Goal: Task Accomplishment & Management: Use online tool/utility

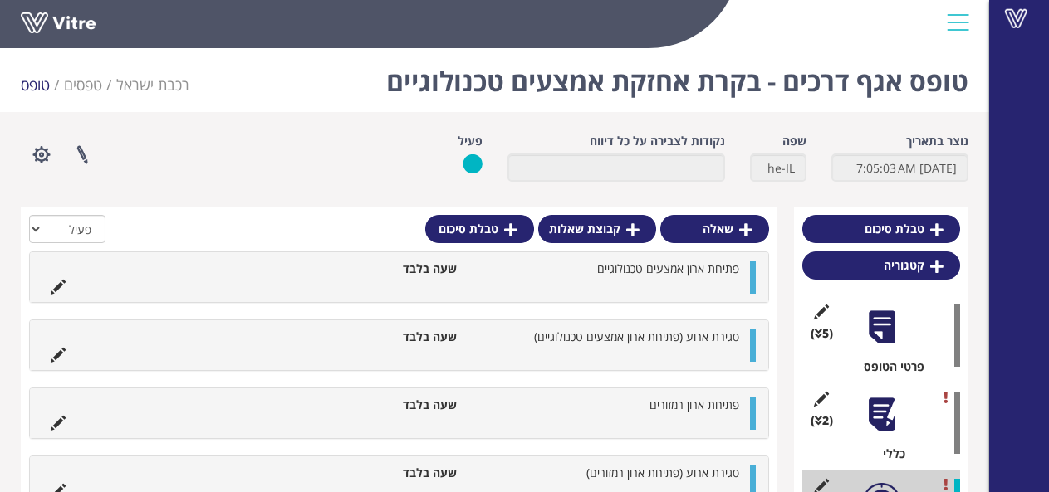
scroll to position [136, 0]
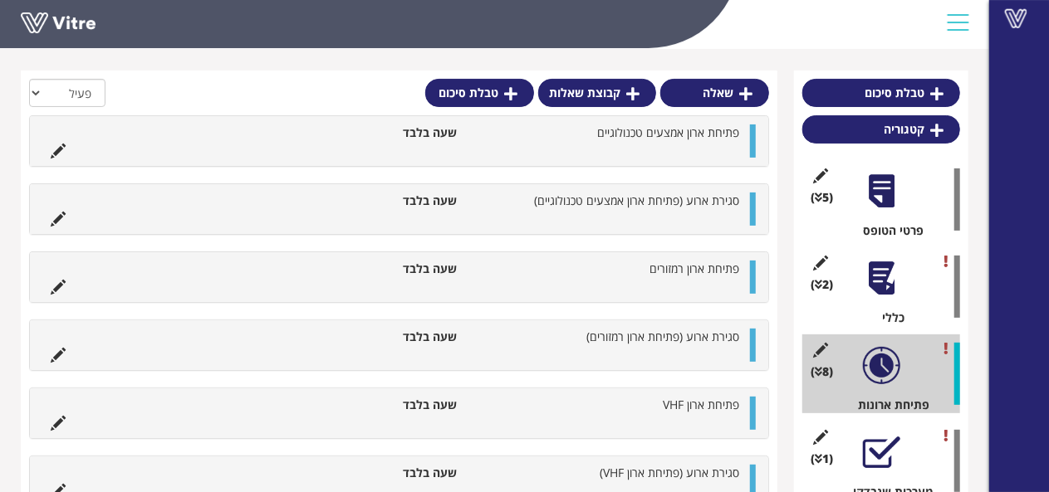
drag, startPoint x: 846, startPoint y: 204, endPoint x: 851, endPoint y: 182, distance: 23.0
click at [851, 182] on div "(5 ) פרטי הטופס" at bounding box center [881, 199] width 158 height 79
click at [868, 203] on div at bounding box center [881, 191] width 37 height 37
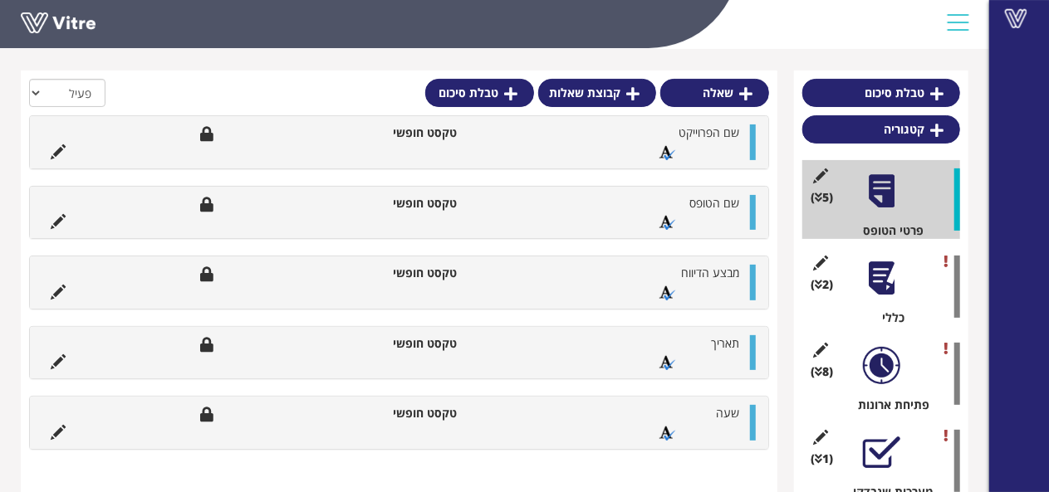
click at [867, 280] on div at bounding box center [881, 278] width 37 height 37
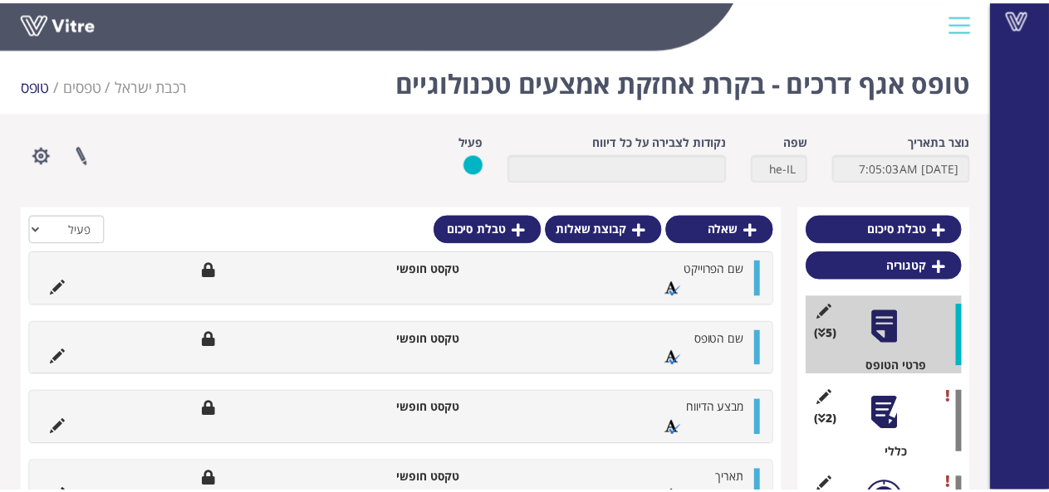
scroll to position [136, 0]
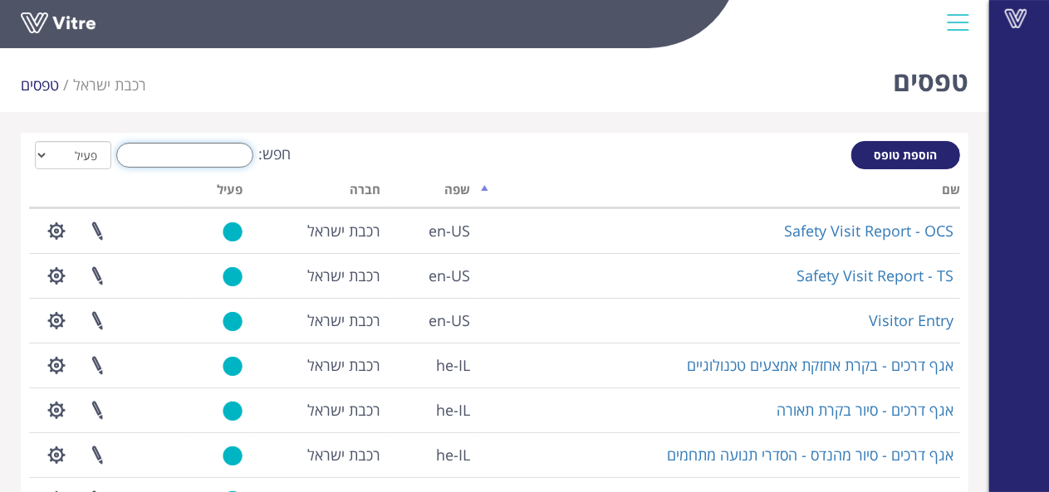
click at [183, 159] on input "חפש:" at bounding box center [184, 155] width 137 height 25
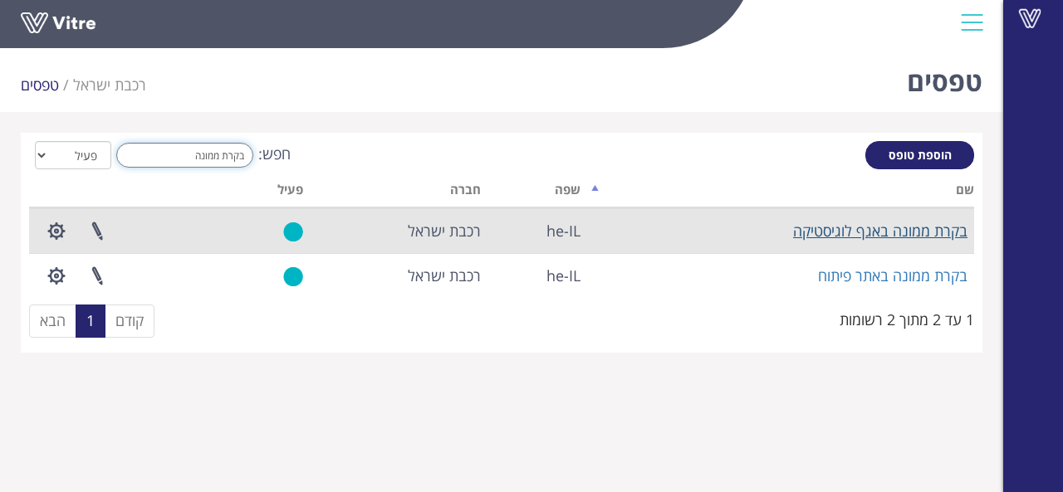
type input "בקרת ממונה"
click at [823, 230] on link "בקרת ממונה באגף לוגיסטיקה" at bounding box center [880, 231] width 174 height 20
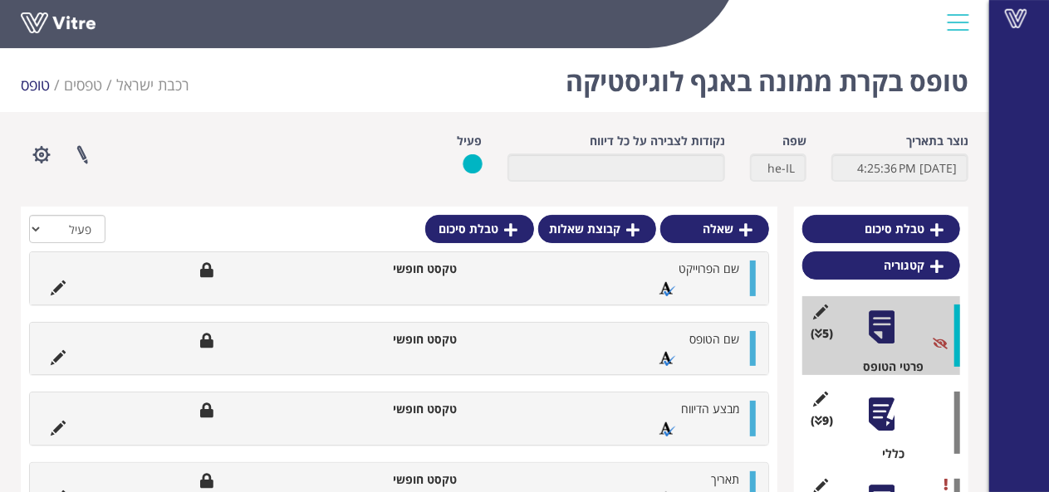
click at [868, 421] on div at bounding box center [881, 414] width 37 height 37
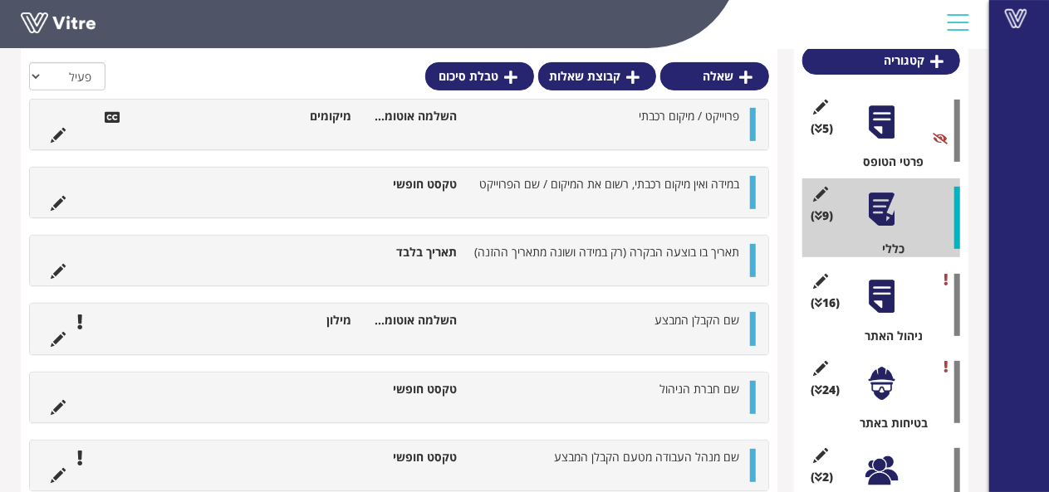
scroll to position [208, 0]
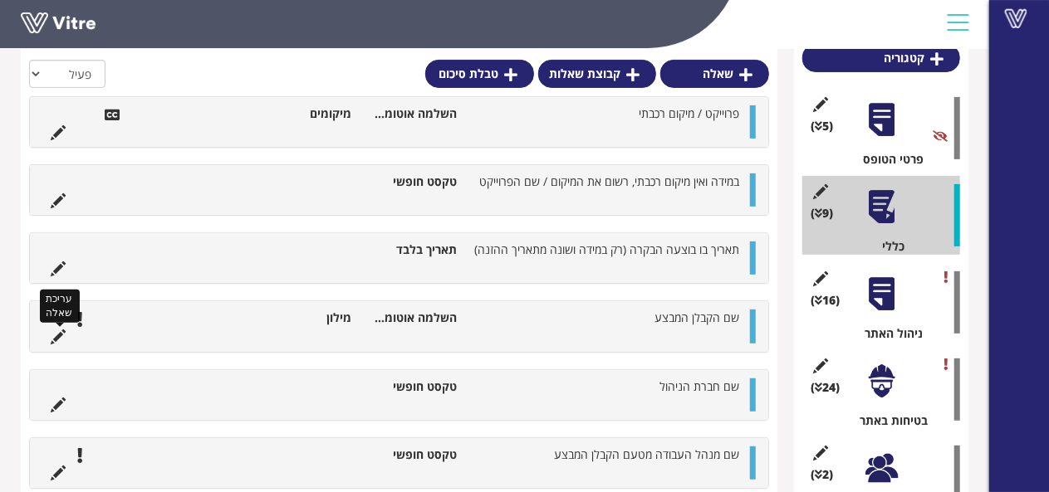
click at [57, 337] on icon at bounding box center [58, 337] width 15 height 15
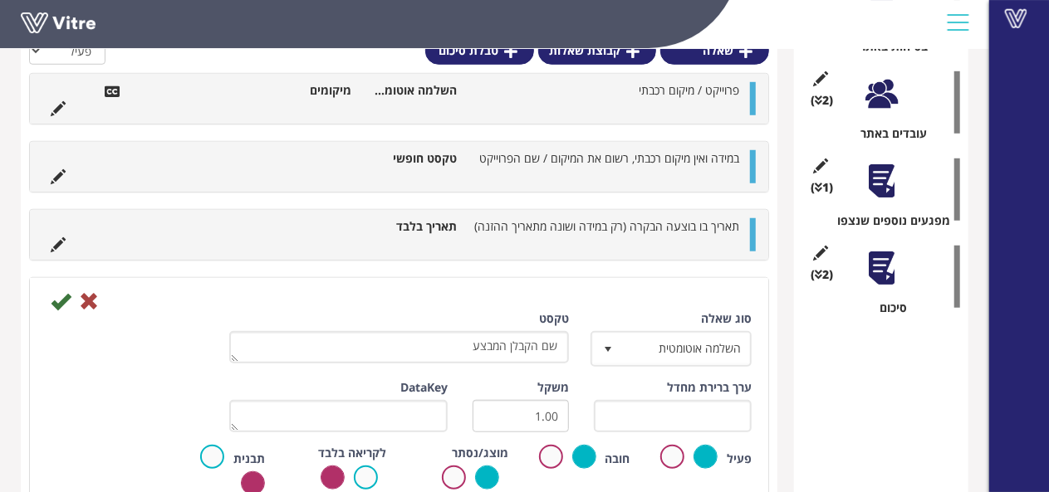
scroll to position [617, 0]
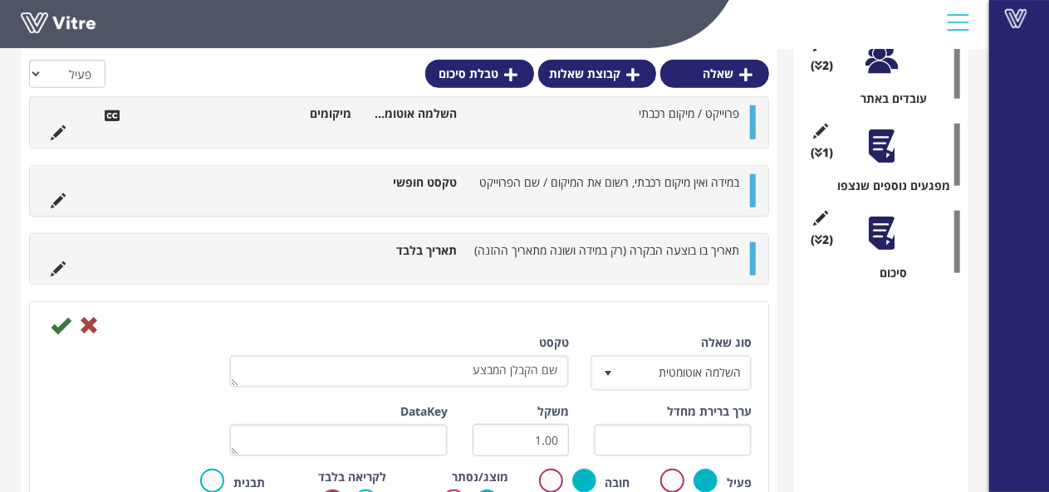
drag, startPoint x: 775, startPoint y: 351, endPoint x: 775, endPoint y: 308, distance: 43.2
click at [775, 308] on div "שאלה קבוצת שאלות טבלת סיכום הכל פעיל לא פעיל פרוייקט / מיקום רכבתי השלמה אוטומט…" at bounding box center [399, 356] width 756 height 1533
click at [824, 394] on div "טבלת סיכום קטגוריה (5 ) פרטי הטופס (9 ) כללי (16 ) ניהול האתר (24 ) בטיחות באתר…" at bounding box center [881, 356] width 174 height 1533
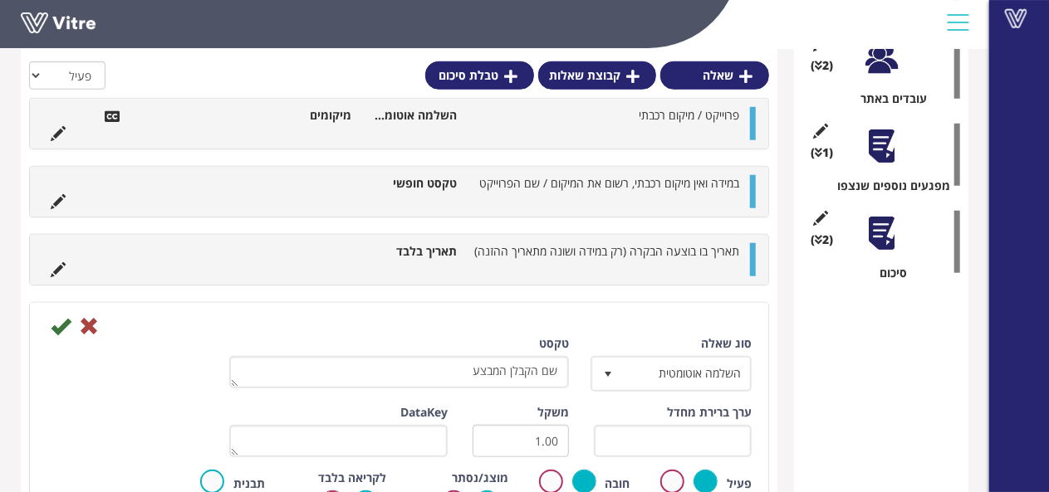
scroll to position [650, 0]
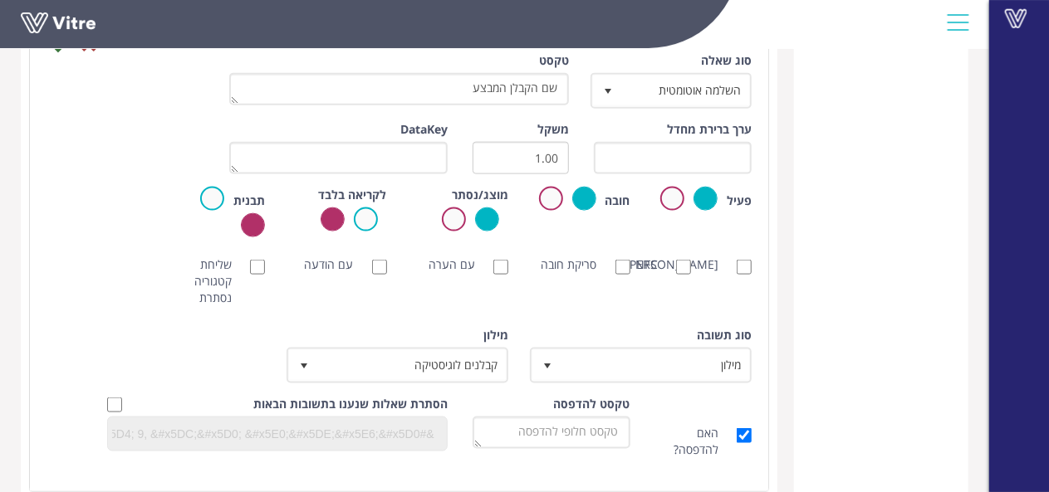
scroll to position [1049, 0]
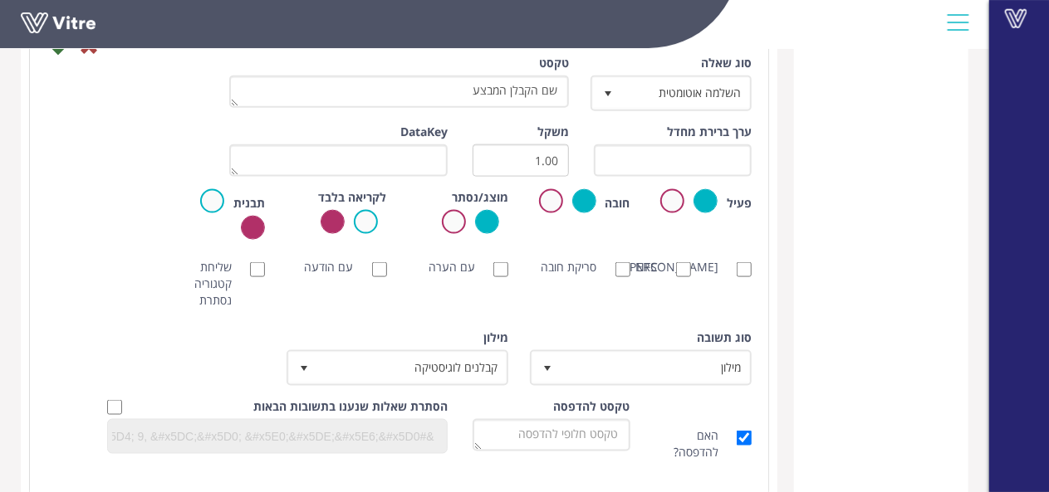
scroll to position [1015, 0]
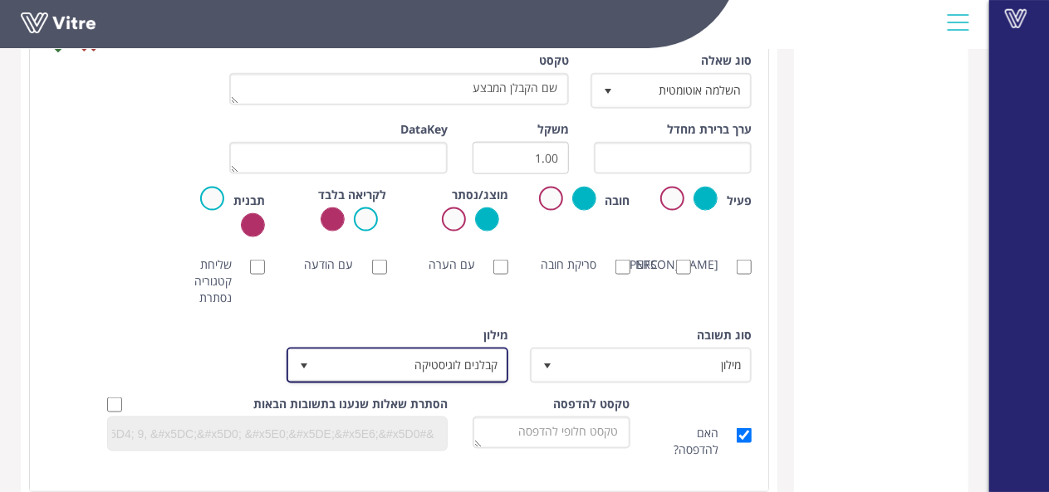
click at [304, 359] on span "select" at bounding box center [303, 365] width 13 height 13
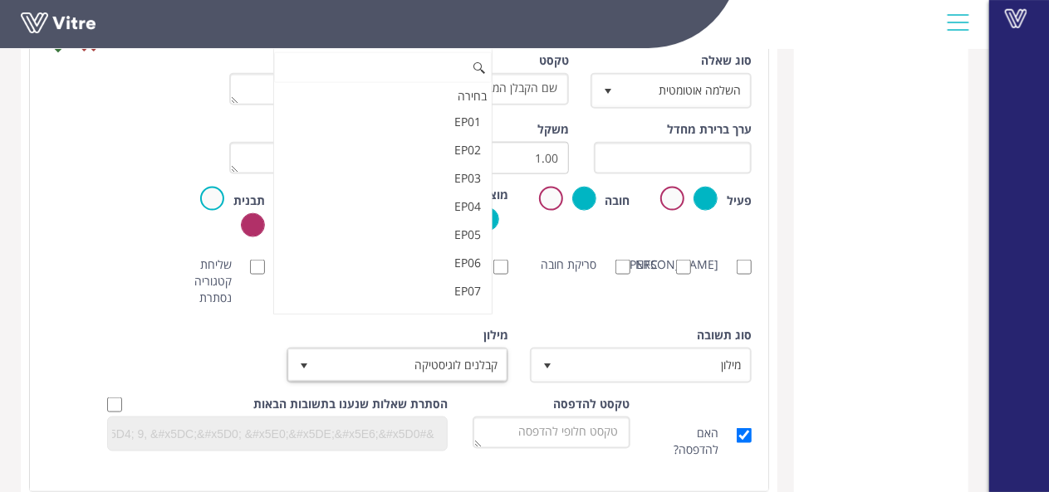
scroll to position [18744, 0]
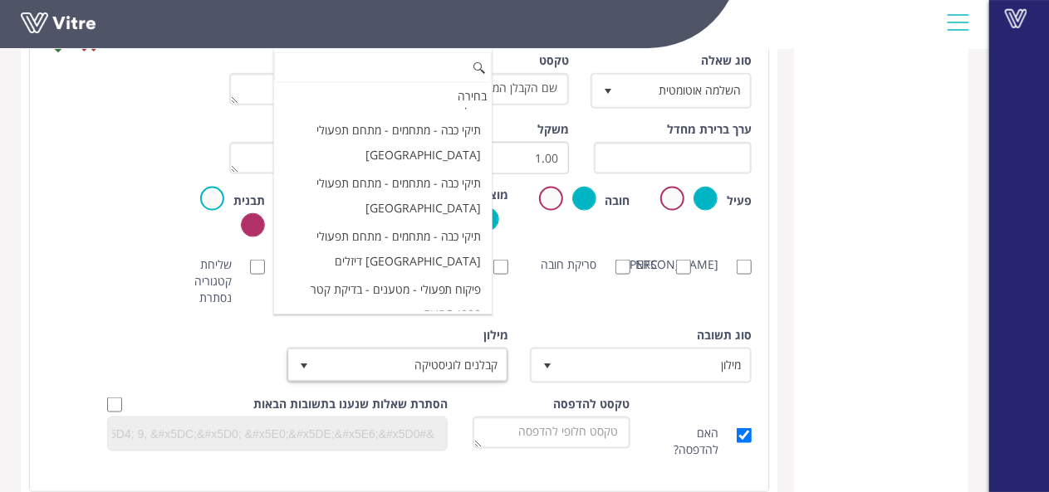
click at [221, 347] on div "סוג תשובה מילון 1 סוג תשובה מילון 1 מודול בחירה שאלה זו תקבע את נושא הטופס (מוג…" at bounding box center [399, 361] width 730 height 69
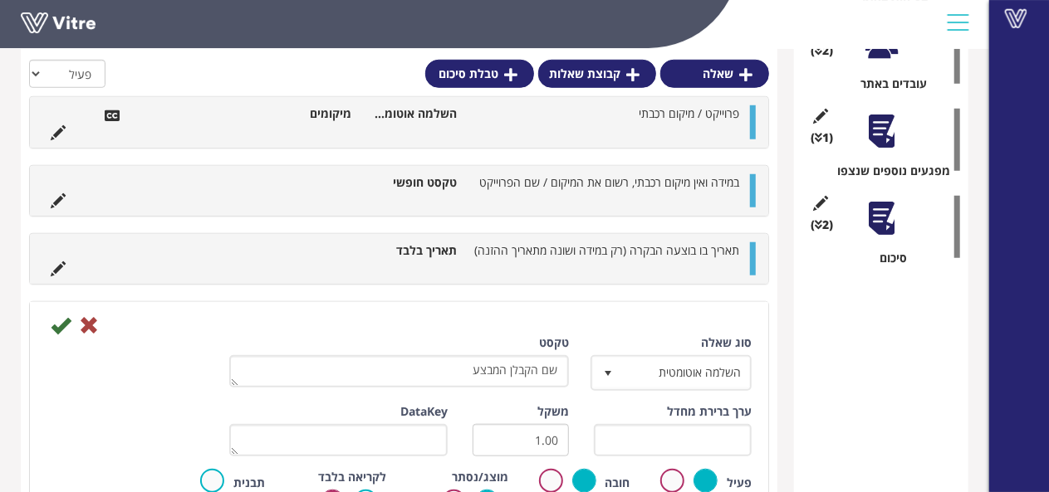
scroll to position [581, 0]
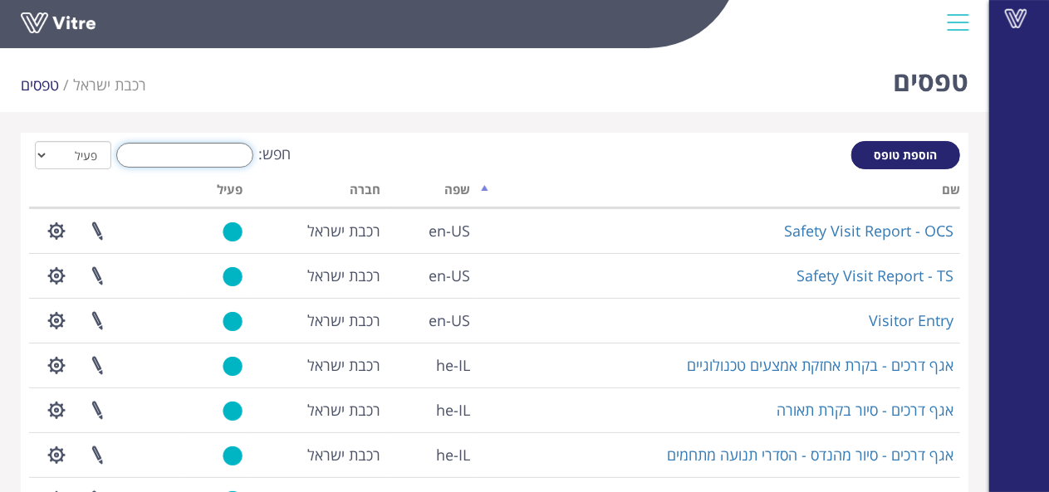
click at [185, 164] on input "חפש:" at bounding box center [184, 155] width 137 height 25
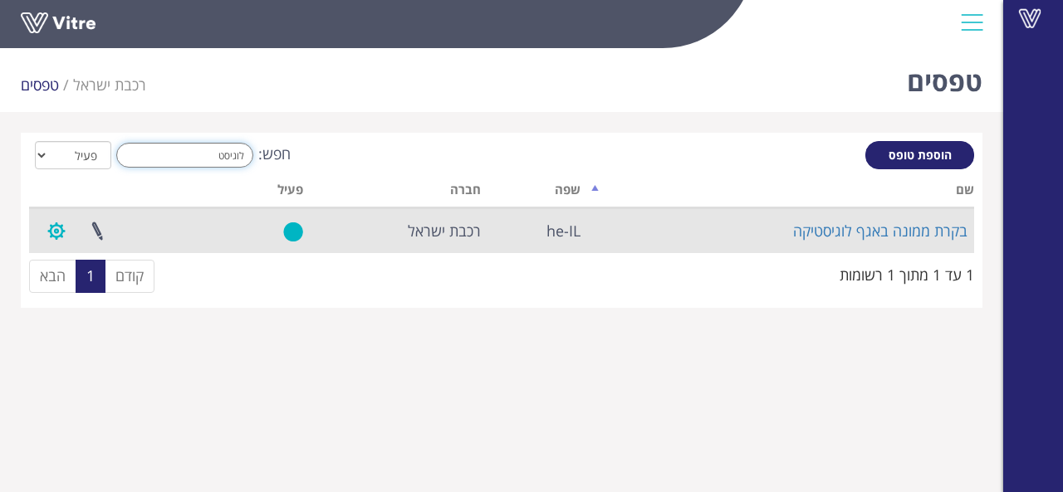
type input "לוגיסט"
click at [51, 232] on button "button" at bounding box center [57, 231] width 42 height 44
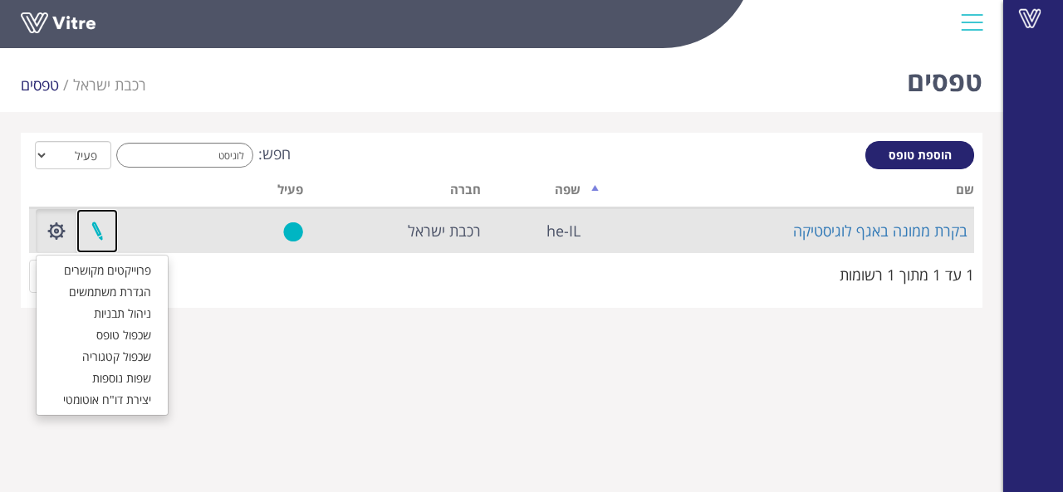
click at [100, 230] on link at bounding box center [97, 231] width 42 height 44
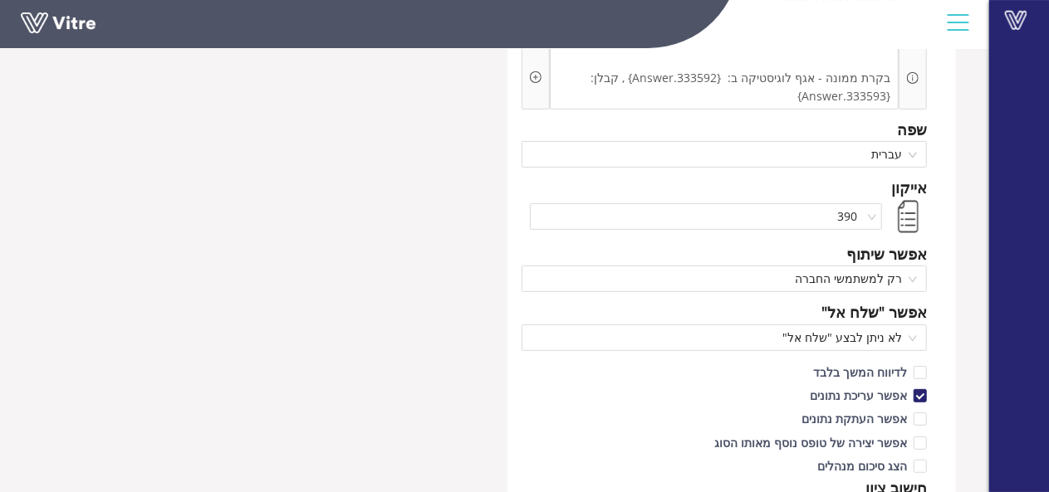
scroll to position [198, 0]
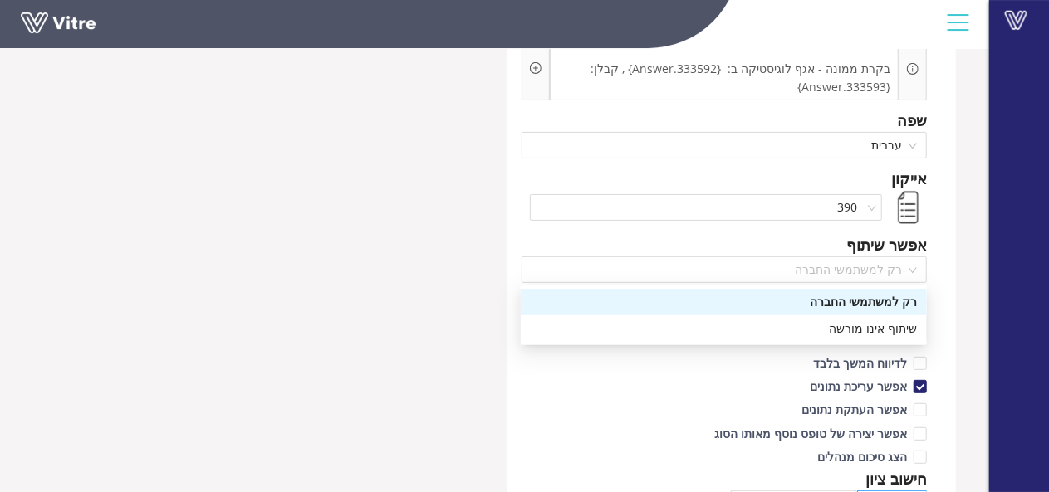
drag, startPoint x: 917, startPoint y: 268, endPoint x: 1049, endPoint y: 115, distance: 201.9
click at [1048, 115] on html "Vitre עריכת טופס רכבת ישראל טפסים עריכת טופס שם בקרת ממונה באגף לוגיסטיקה שם הט…" at bounding box center [524, 48] width 1049 height 492
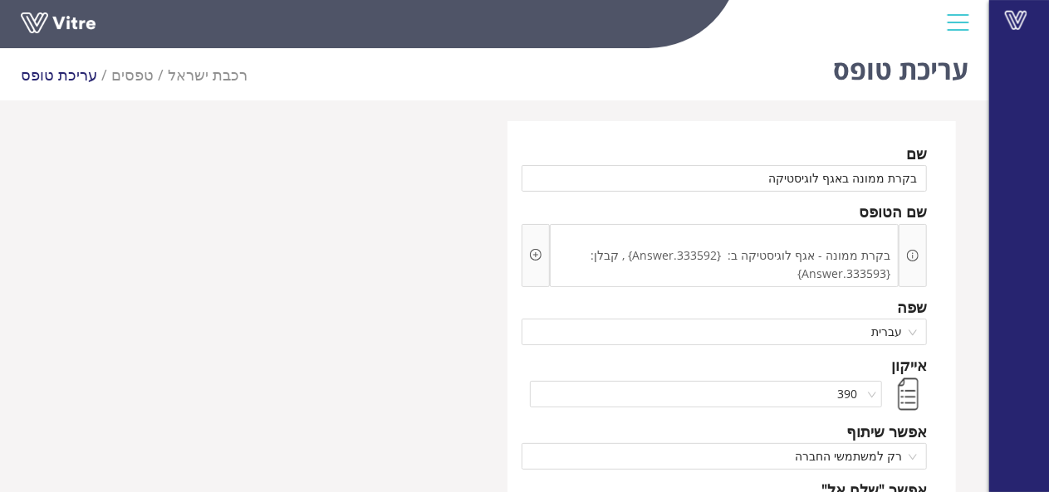
scroll to position [0, 0]
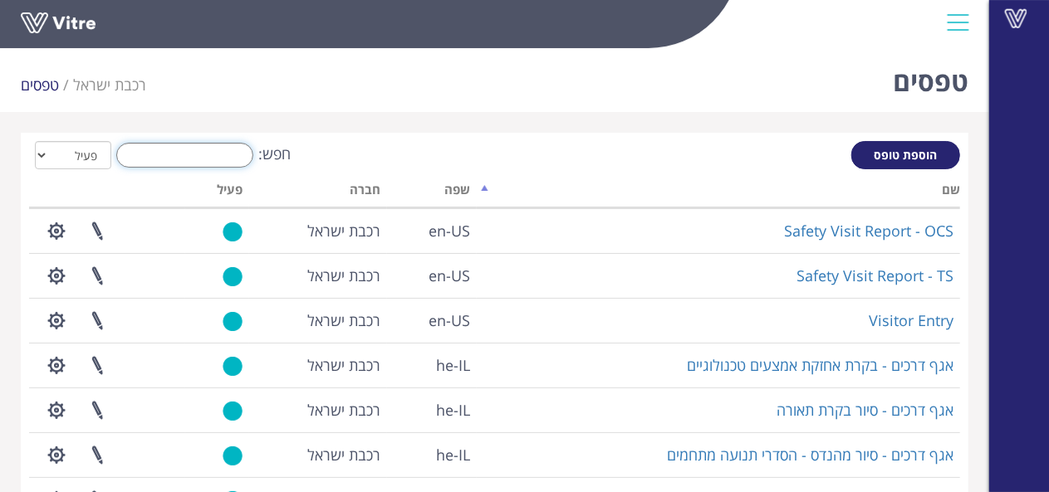
click at [133, 154] on input "חפש:" at bounding box center [184, 155] width 137 height 25
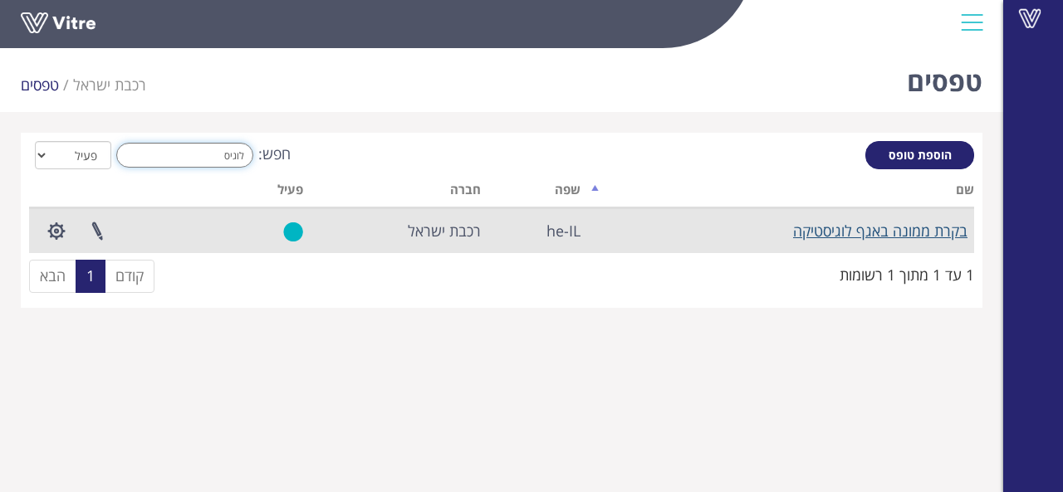
type input "לוגיס"
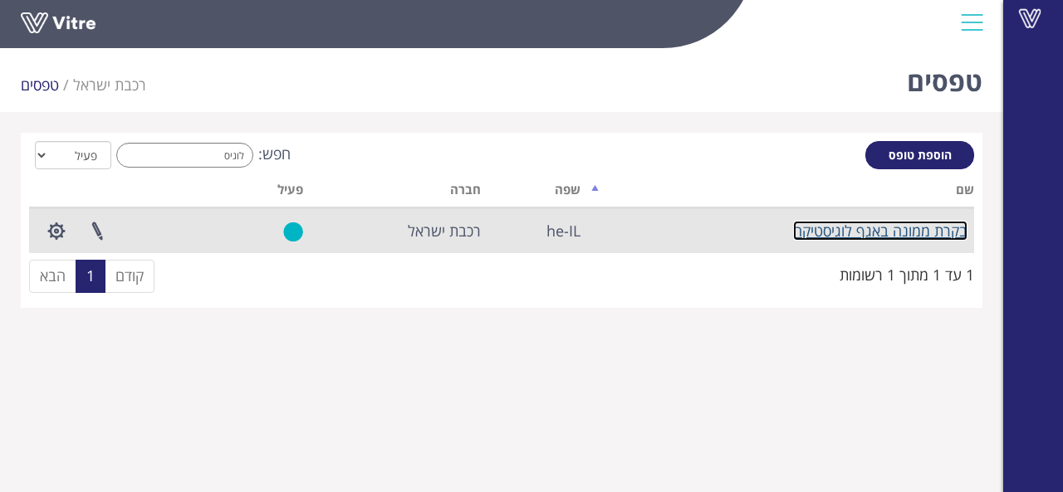
click at [862, 233] on link "בקרת ממונה באגף לוגיסטיקה" at bounding box center [880, 231] width 174 height 20
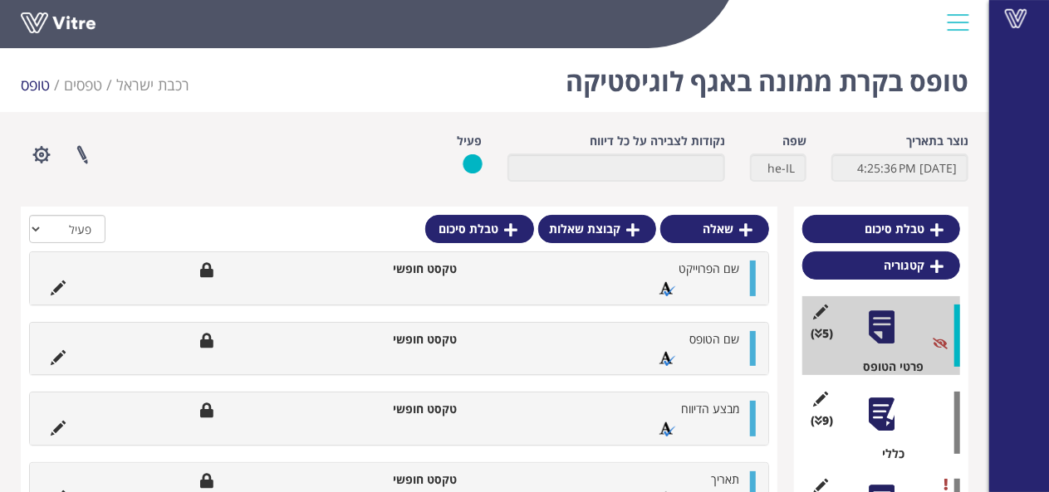
click at [883, 418] on div at bounding box center [881, 414] width 37 height 37
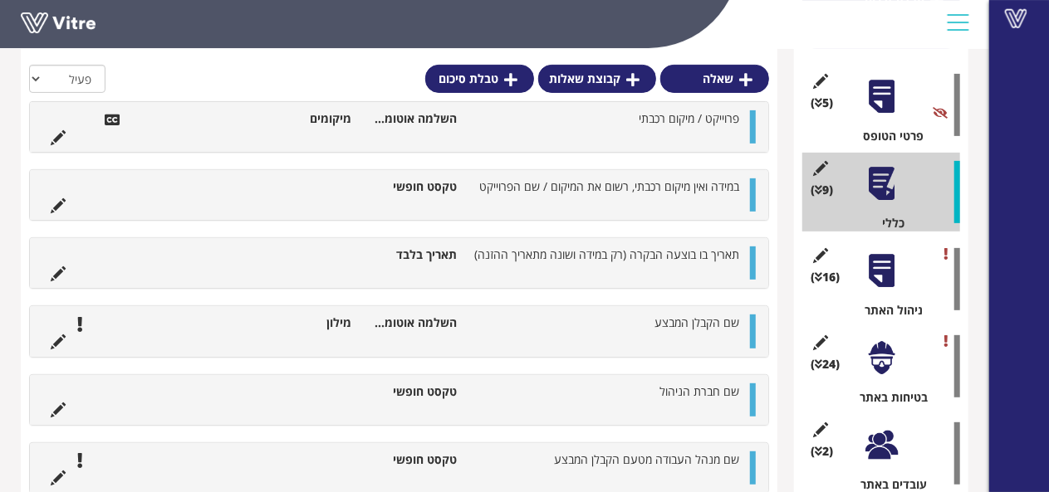
scroll to position [236, 0]
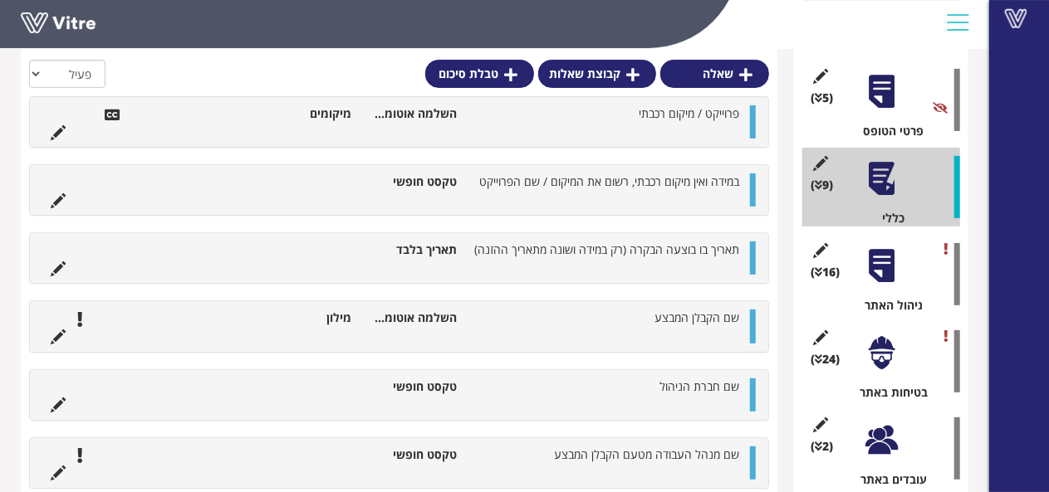
click at [778, 441] on div "טבלת סיכום קטגוריה (5 ) פרטי הטופס (9 ) כללי (16 ) ניהול האתר (24 ) בטיחות באתר…" at bounding box center [494, 336] width 947 height 731
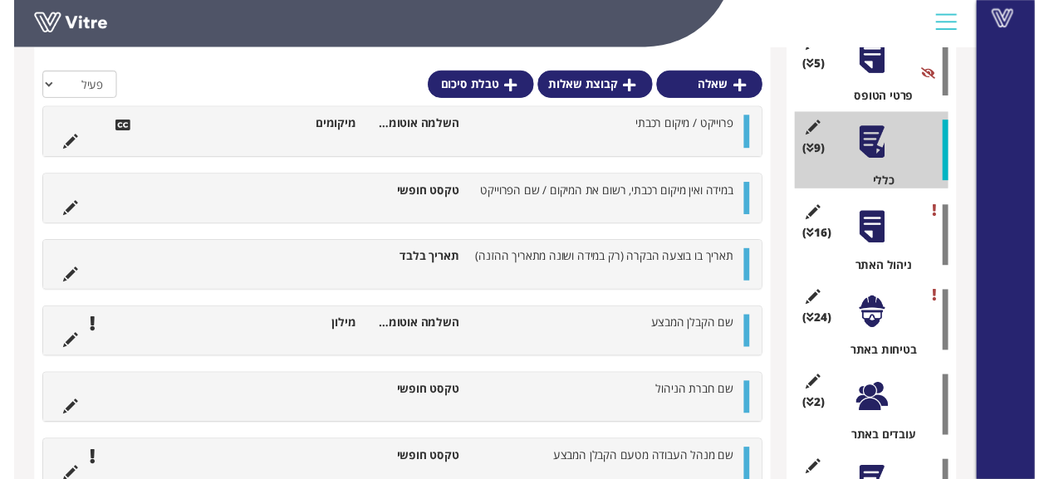
scroll to position [302, 0]
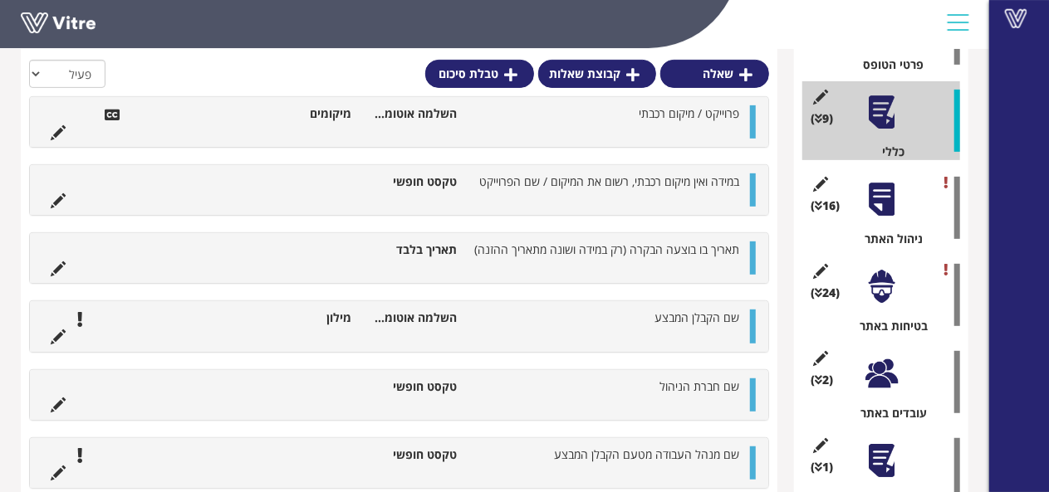
click at [885, 206] on div at bounding box center [881, 199] width 37 height 37
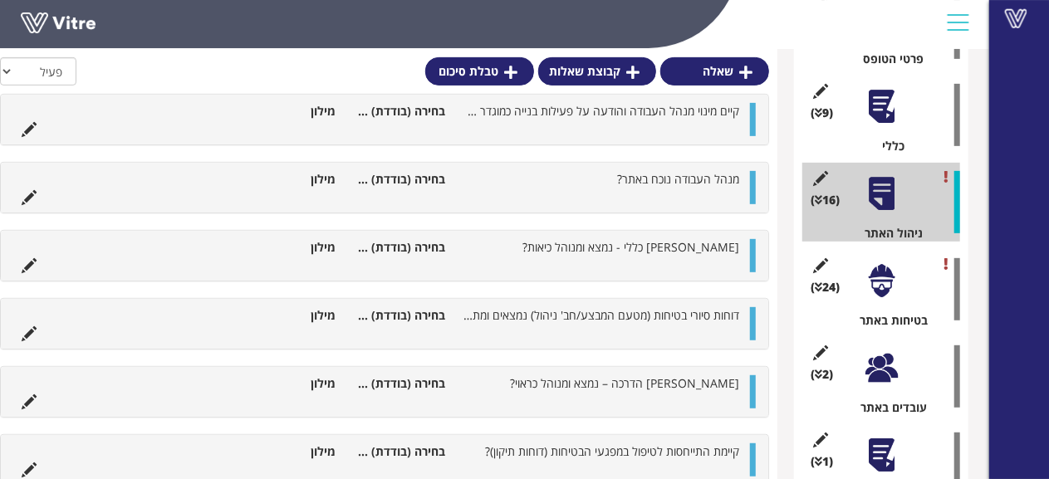
scroll to position [306, 0]
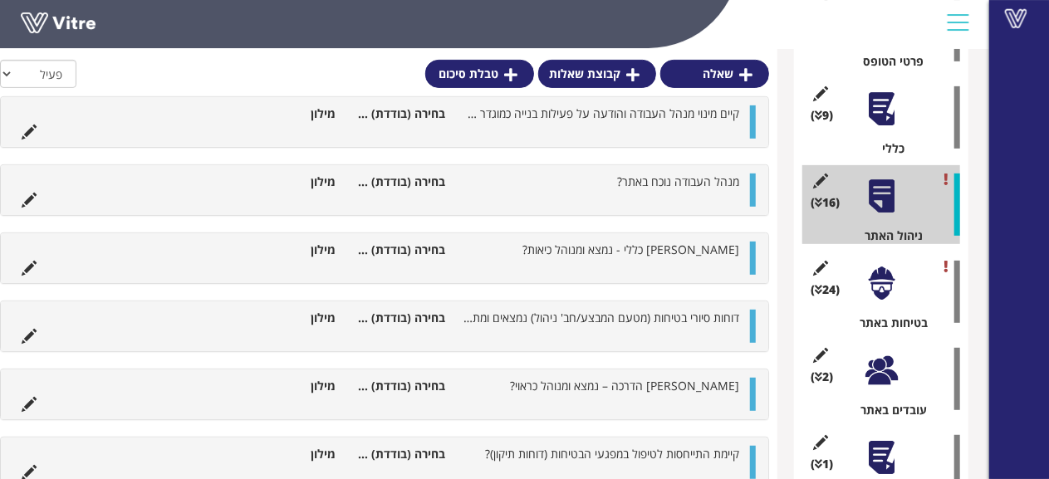
click at [891, 282] on div at bounding box center [881, 283] width 37 height 37
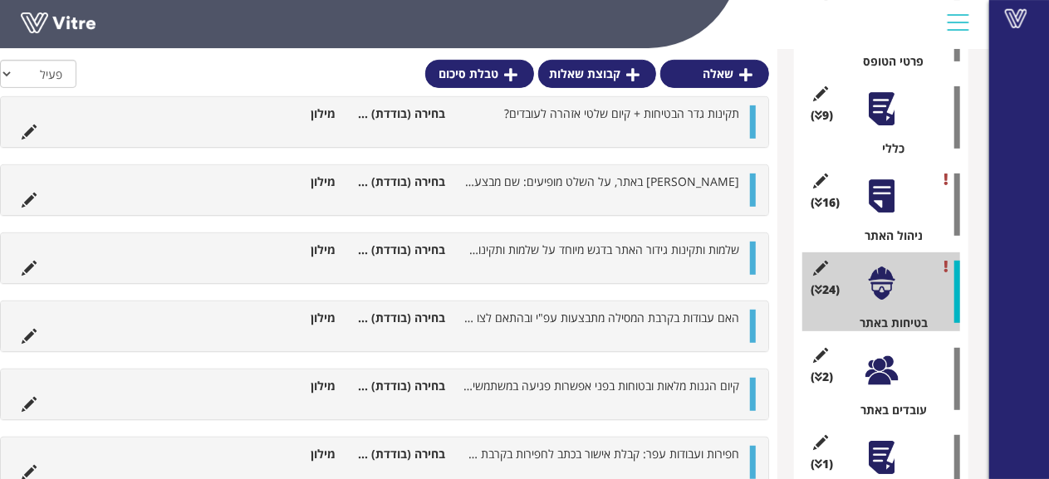
click at [882, 204] on div at bounding box center [881, 196] width 37 height 37
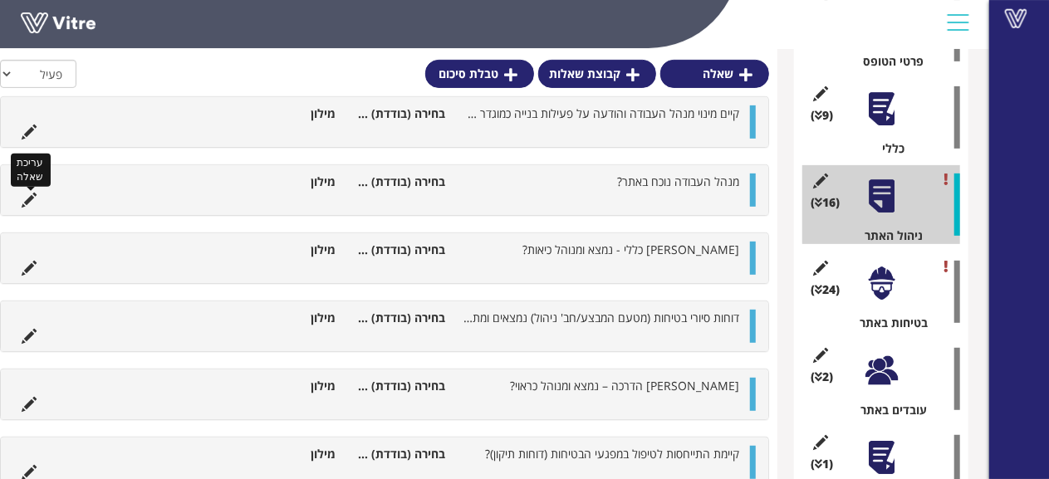
click at [24, 197] on icon at bounding box center [29, 200] width 15 height 15
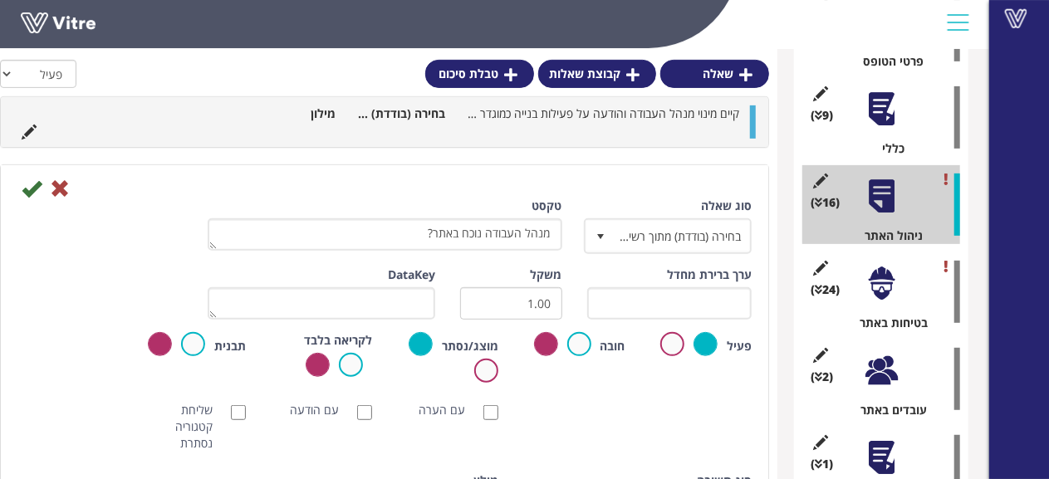
click at [769, 298] on div "מנהל העבודה נוכח באתר? בחירה (בודדת) מתוך רשימה מילון סוג שאלה בחירה (בודדת) מת…" at bounding box center [384, 400] width 769 height 473
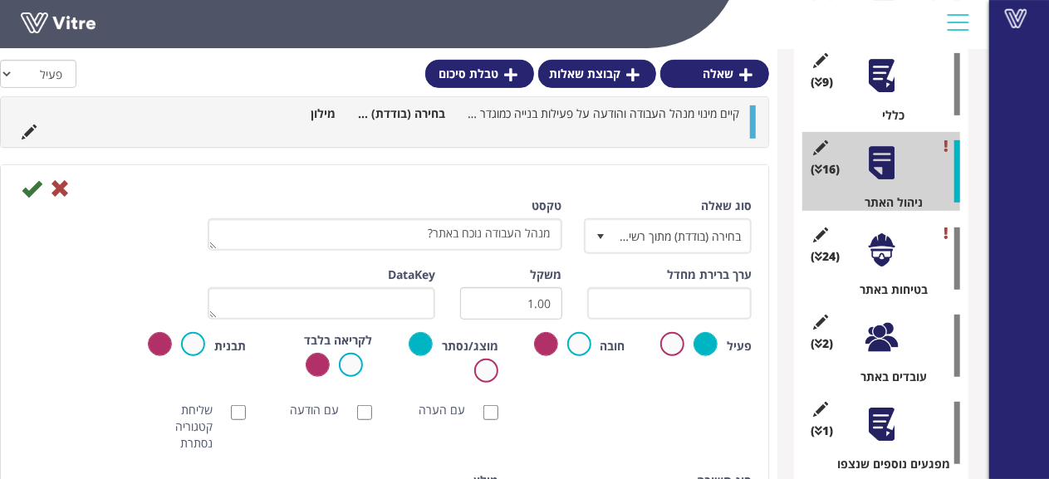
scroll to position [372, 0]
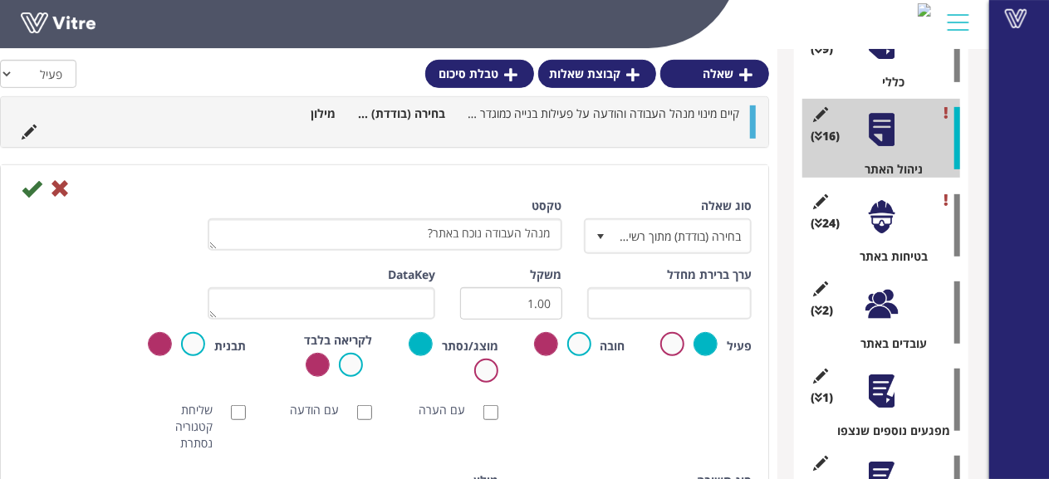
click at [767, 282] on div "סוג שאלה בחירה (בודדת) מתוך רשימה 3 טקסט מנהל העבודה נוכח באתר? ערך ברירת מחדל …" at bounding box center [384, 401] width 767 height 472
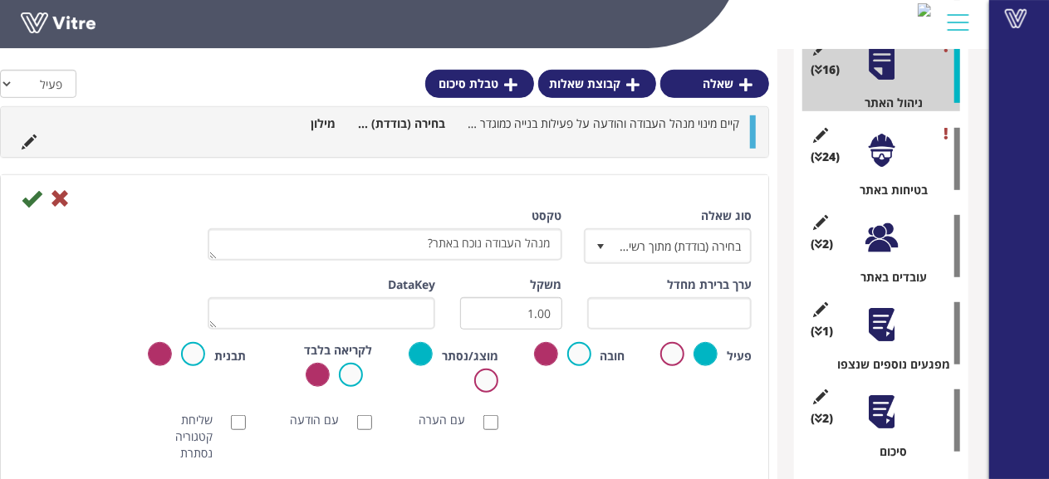
scroll to position [472, 0]
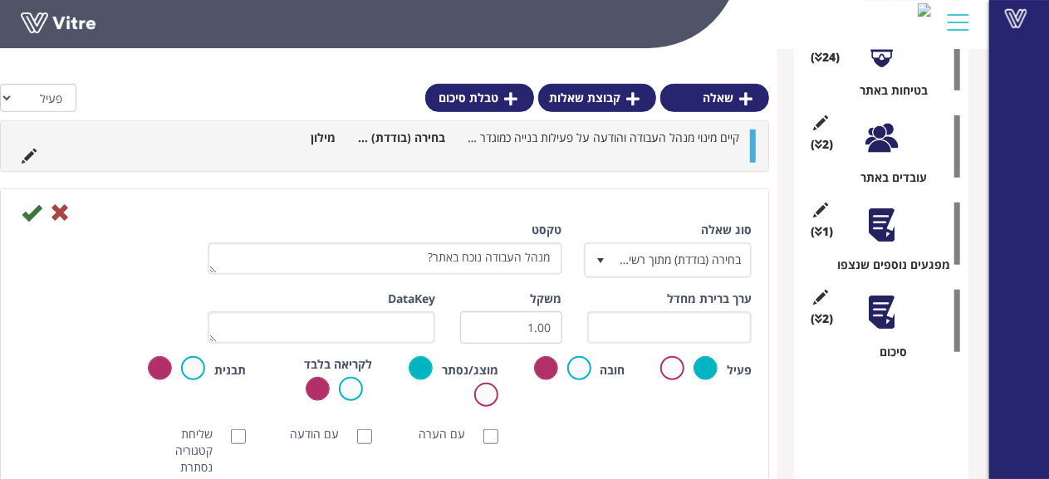
scroll to position [571, 0]
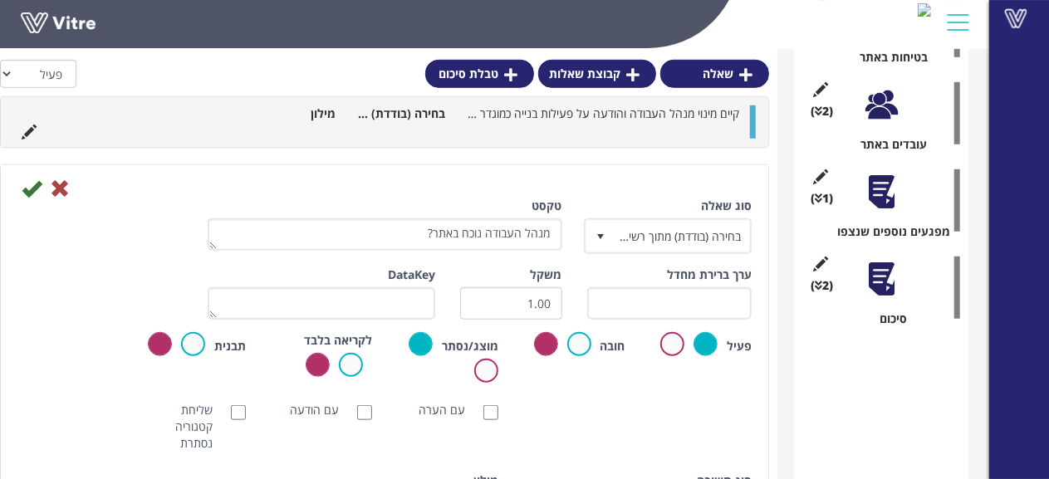
click at [755, 295] on div "ערך ברירת מחדל" at bounding box center [669, 299] width 190 height 66
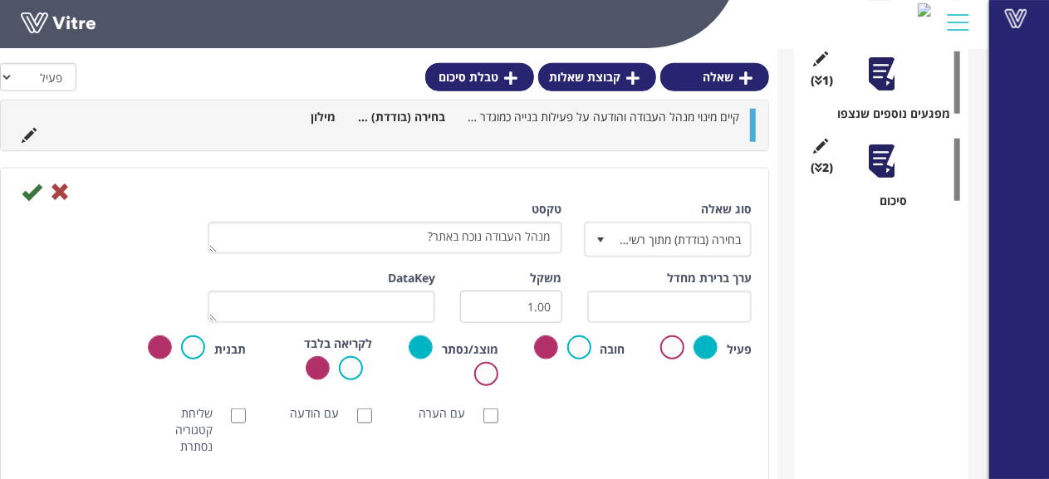
scroll to position [692, 0]
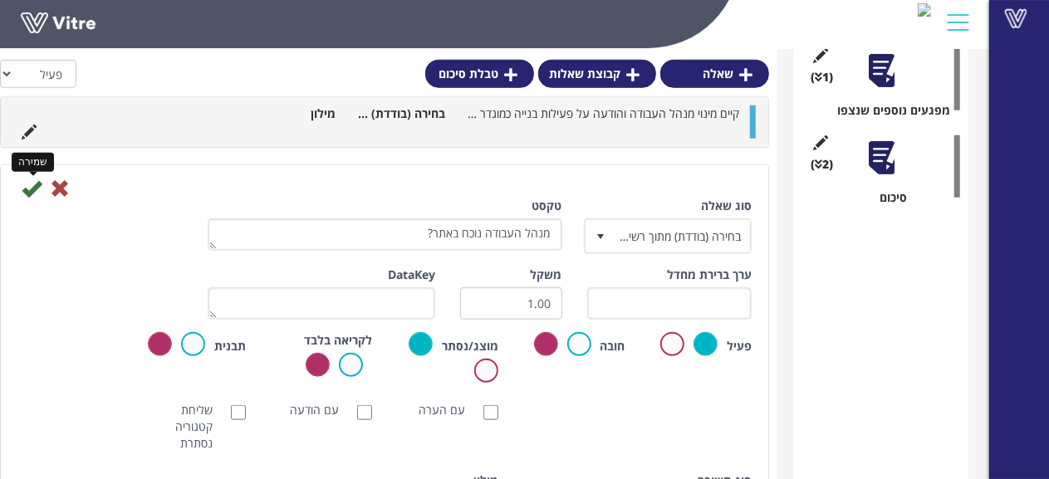
click at [28, 189] on icon at bounding box center [32, 188] width 20 height 20
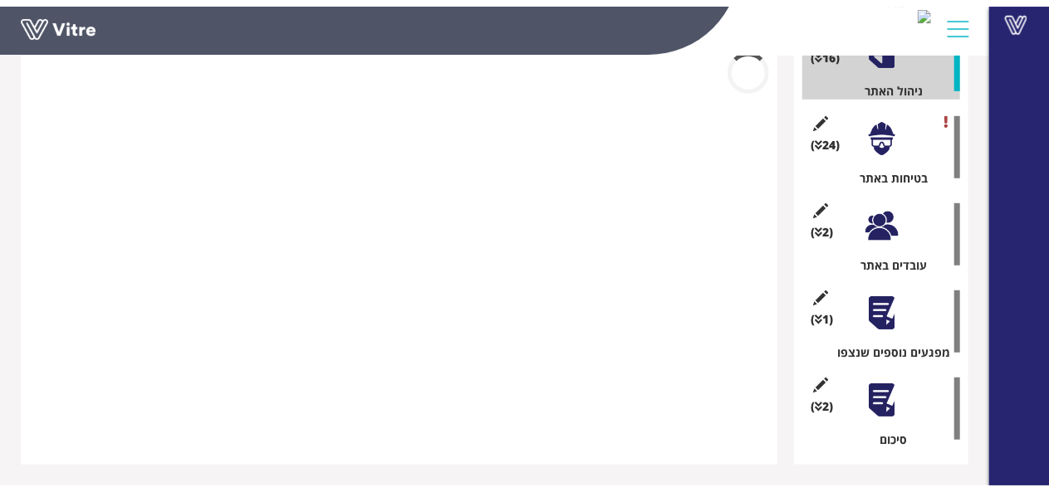
scroll to position [442, 0]
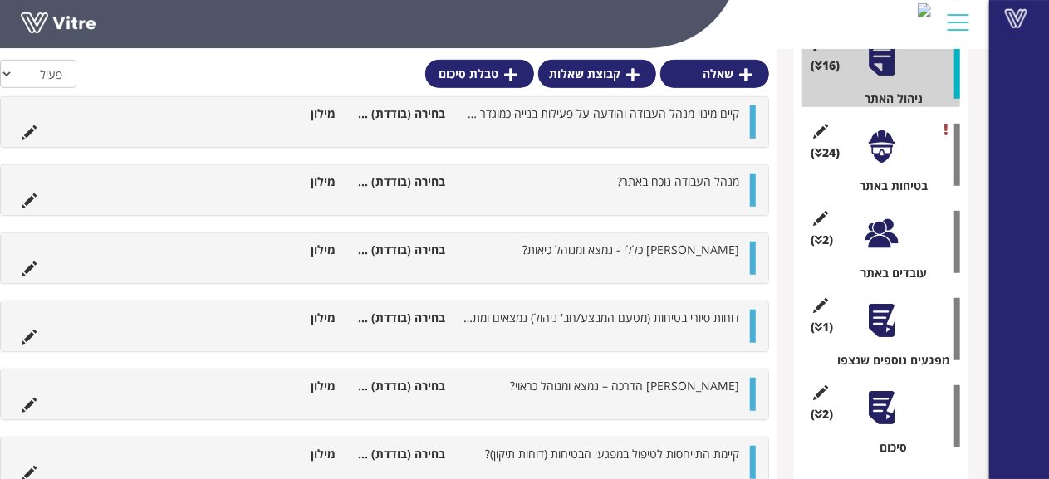
click at [887, 141] on div at bounding box center [881, 146] width 37 height 37
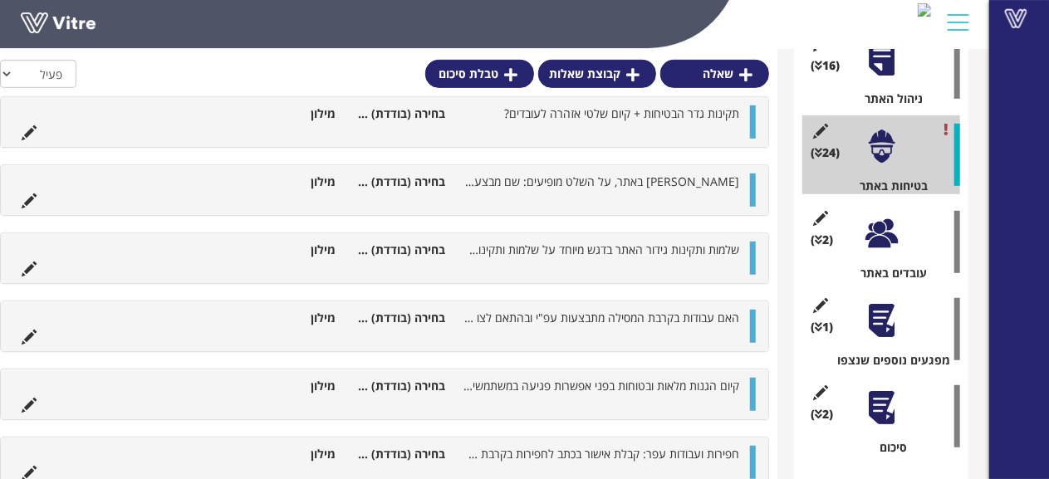
click at [883, 237] on div at bounding box center [881, 233] width 37 height 37
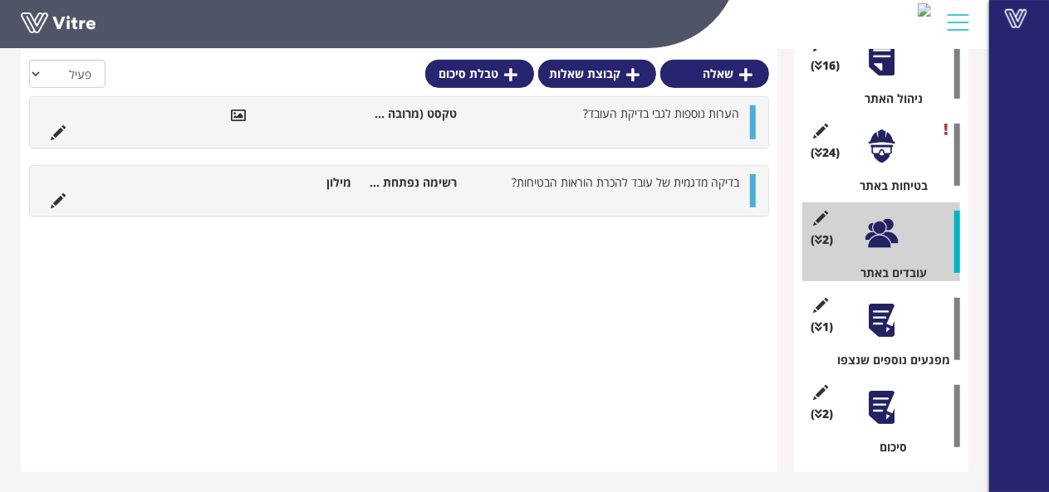
click at [877, 320] on div at bounding box center [881, 320] width 37 height 37
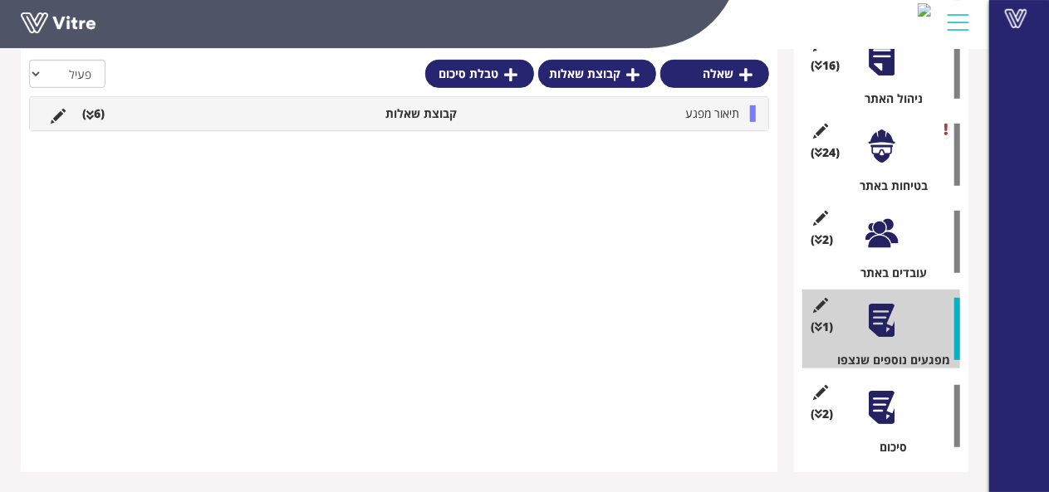
click at [887, 223] on div at bounding box center [881, 233] width 37 height 37
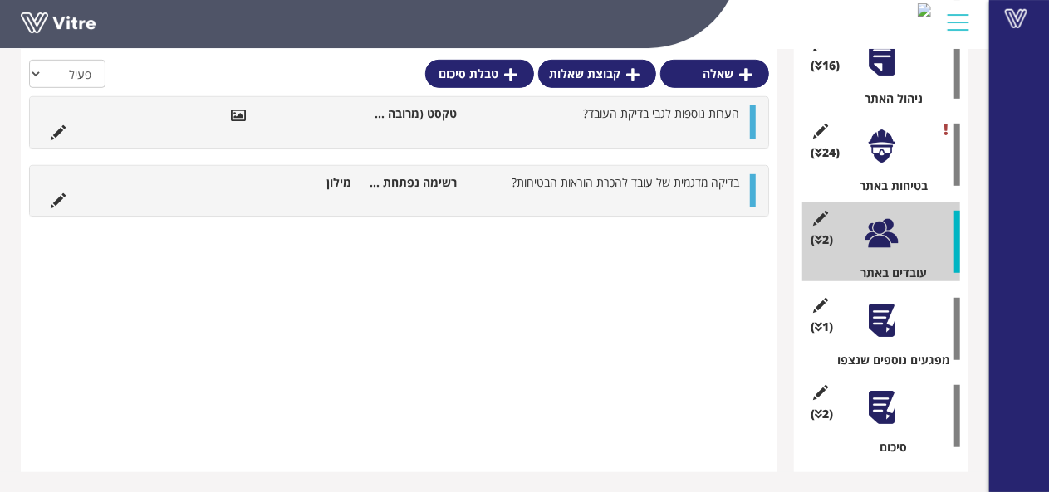
click at [886, 145] on div at bounding box center [881, 146] width 37 height 37
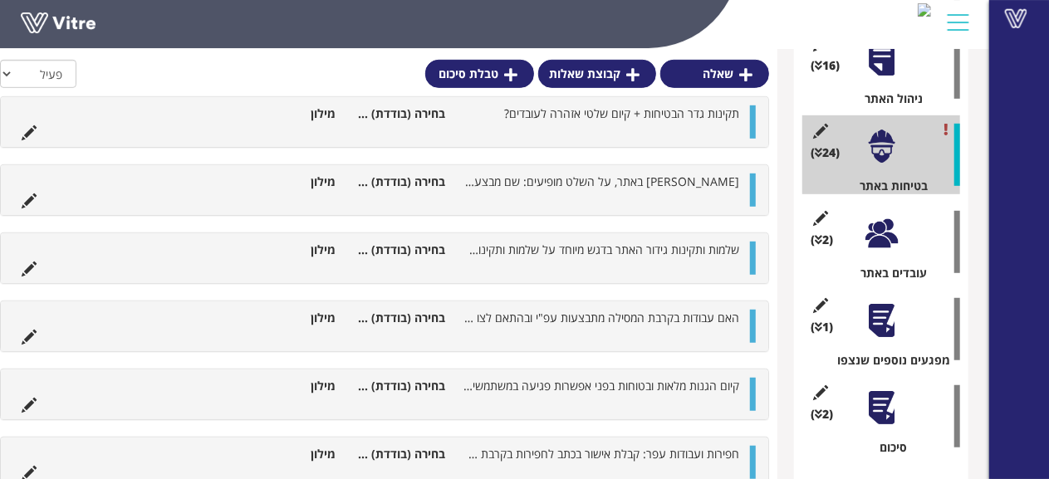
click at [881, 318] on div at bounding box center [881, 320] width 37 height 37
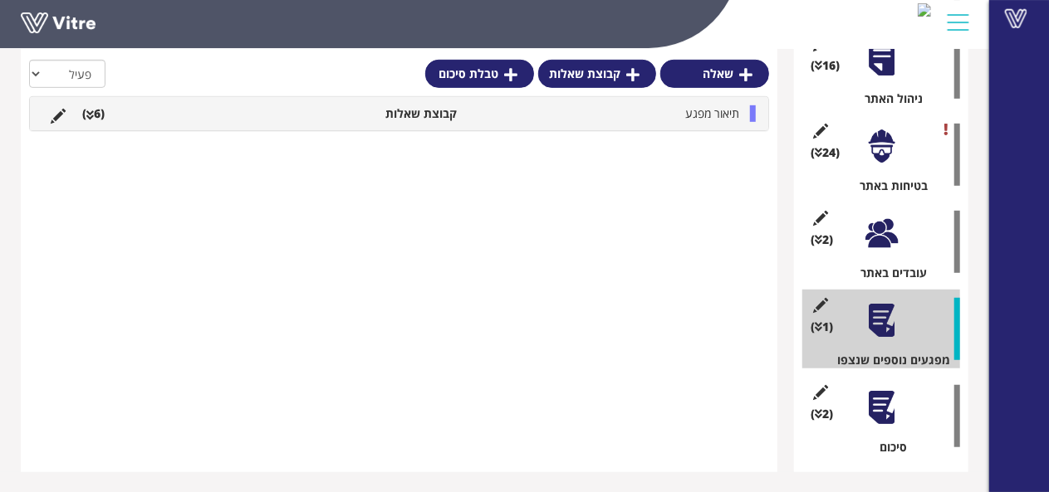
click at [877, 244] on div at bounding box center [881, 233] width 37 height 37
